Goal: Book appointment/travel/reservation

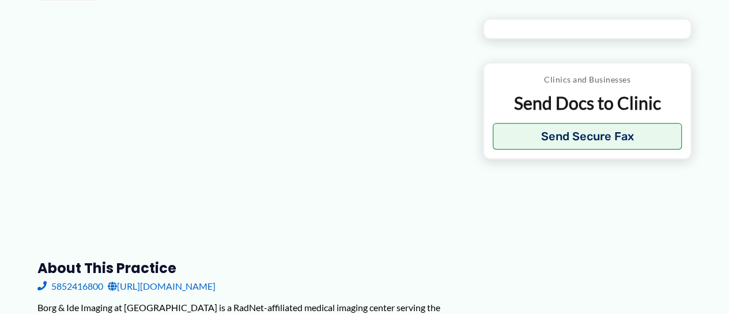
scroll to position [288, 0]
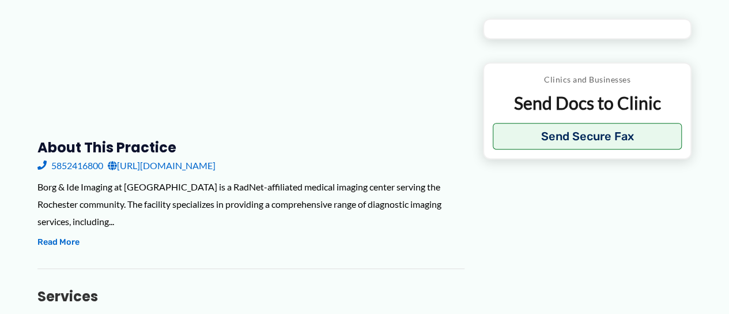
type input "**********"
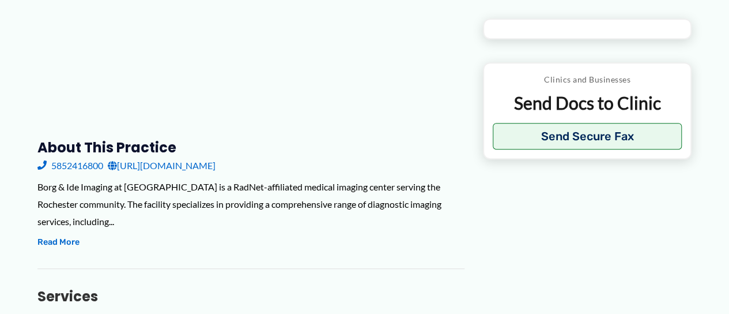
type input "**********"
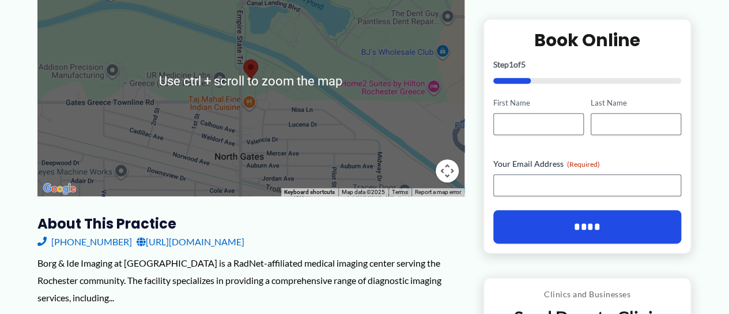
scroll to position [231, 0]
